Goal: Information Seeking & Learning: Check status

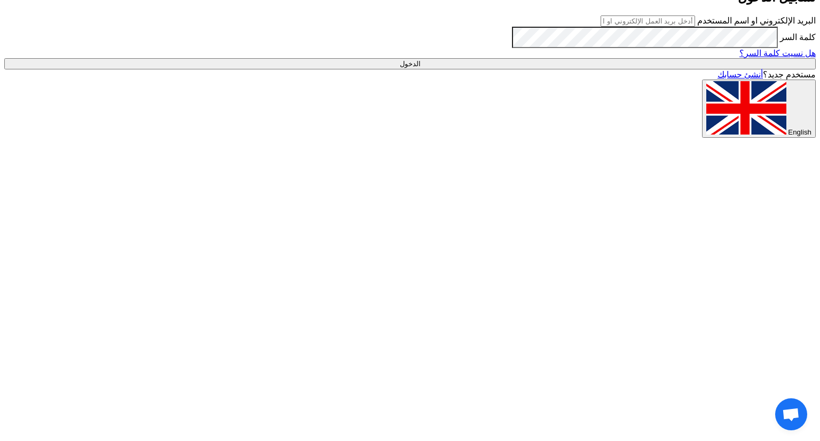
click at [646, 27] on input "text" at bounding box center [647, 20] width 94 height 11
click at [4, 58] on input "الدخول" at bounding box center [409, 63] width 811 height 11
type input "[EMAIL_ADDRESS][DOMAIN_NAME]"
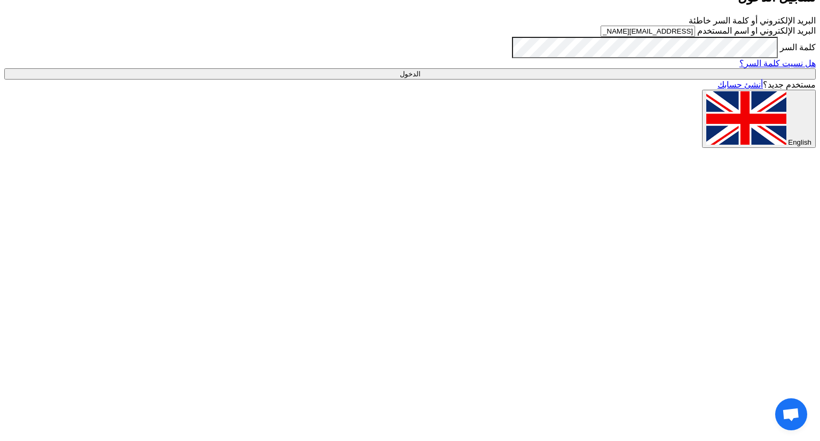
click at [735, 80] on input "الدخول" at bounding box center [409, 73] width 811 height 11
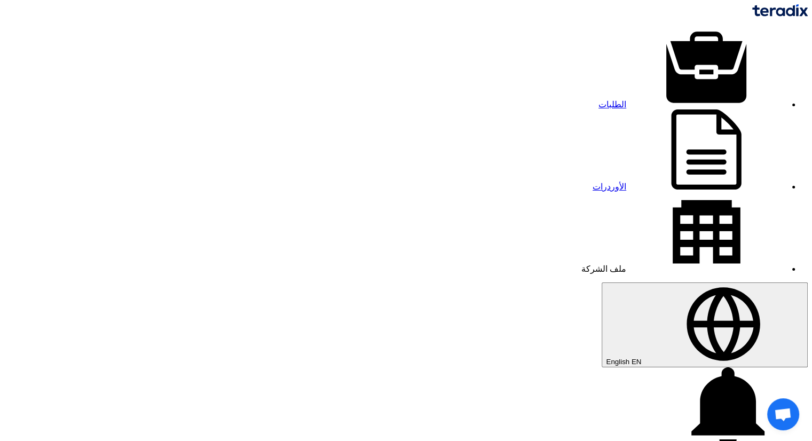
click at [134, 367] on app-header-notification-menu "2 تعديل جديد خاص بطلب شراء "mahmoud sobhy electric items tender". 1 minutes ago…" at bounding box center [405, 408] width 803 height 82
click at [691, 367] on use at bounding box center [727, 407] width 73 height 80
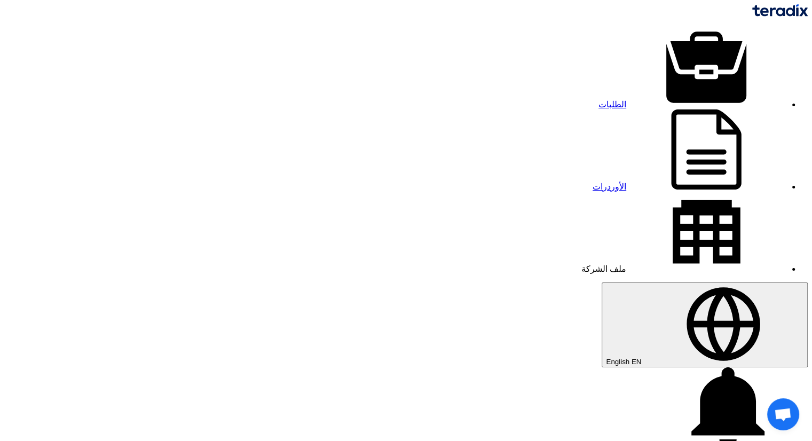
click at [691, 367] on use at bounding box center [727, 407] width 73 height 80
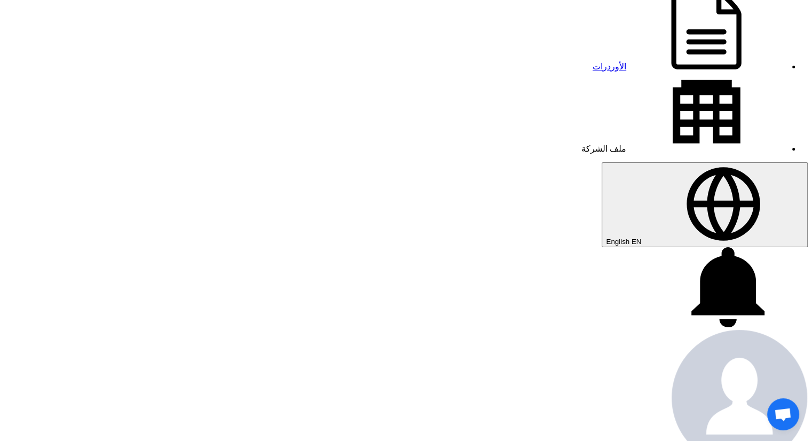
scroll to position [97, 0]
